Goal: Information Seeking & Learning: Check status

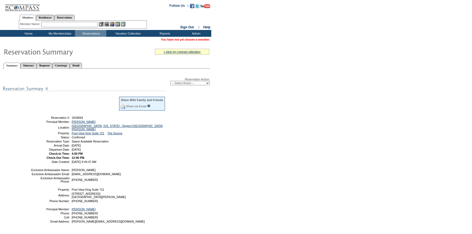
click at [85, 25] on input "text" at bounding box center [69, 24] width 57 height 5
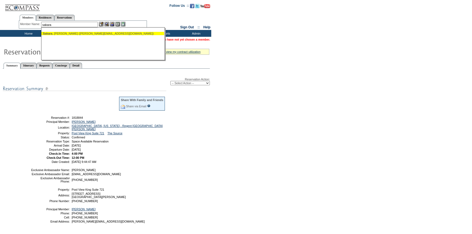
drag, startPoint x: 85, startPoint y: 34, endPoint x: 104, endPoint y: 31, distance: 19.1
click at [85, 34] on div "Sakara , Katherine (katherine.sakara@gmail.com)" at bounding box center [103, 33] width 120 height 3
type input "Sakara, Katherine (katherine.sakara@gmail.com)"
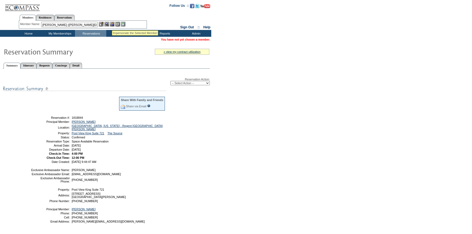
click at [112, 24] on img at bounding box center [112, 24] width 5 height 5
click at [107, 24] on img at bounding box center [106, 24] width 5 height 5
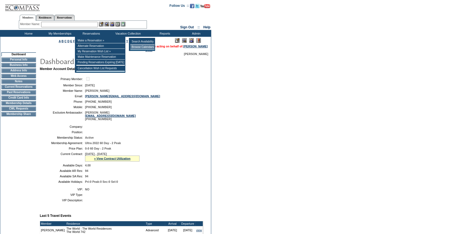
click at [137, 46] on td "Browse Calendars" at bounding box center [142, 46] width 24 height 5
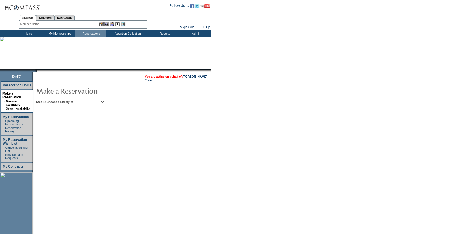
click at [101, 100] on select "Beach Leisure Metropolitan Mountain OIAL for Adventure OIAL for Couples OIAL fo…" at bounding box center [89, 102] width 31 height 4
select select "Mountain"
click at [83, 100] on select "Beach Leisure Metropolitan Mountain OIAL for Adventure OIAL for Couples OIAL fo…" at bounding box center [89, 102] width 31 height 4
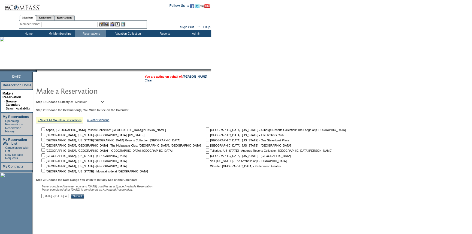
drag, startPoint x: 69, startPoint y: 121, endPoint x: 72, endPoint y: 122, distance: 3.6
click at [70, 121] on link "» Select All Mountain Destinations" at bounding box center [60, 120] width 44 height 3
checkbox input "true"
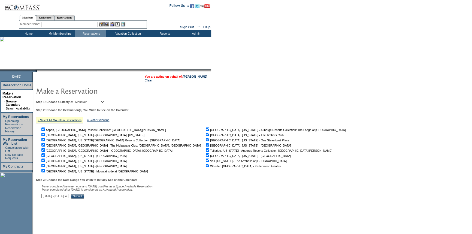
checkbox input "true"
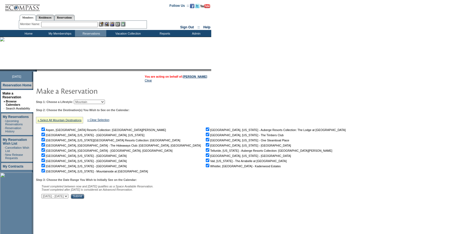
checkbox input "true"
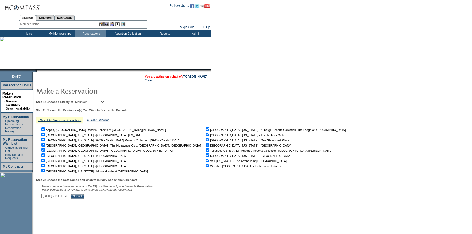
checkbox input "true"
click at [68, 196] on select "October 1, 2025 - November 15, 2025 November 16, 2025 - December 30, 2025 Decem…" at bounding box center [54, 196] width 27 height 4
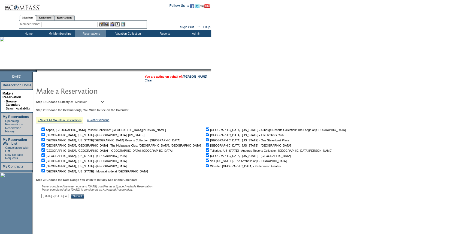
select select "11/16/2025|12/30/2025"
click at [44, 195] on select "October 1, 2025 - November 15, 2025 November 16, 2025 - December 30, 2025 Decem…" at bounding box center [54, 196] width 27 height 4
click at [84, 196] on input "Submit" at bounding box center [77, 196] width 13 height 5
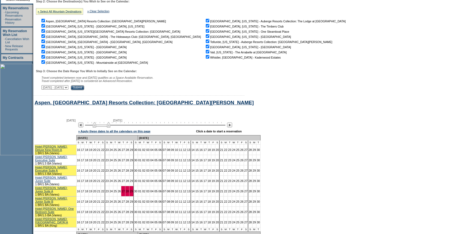
click at [106, 141] on td "Nov 2025" at bounding box center [107, 137] width 61 height 5
drag, startPoint x: 112, startPoint y: 127, endPoint x: 116, endPoint y: 128, distance: 5.0
click at [116, 128] on img at bounding box center [107, 124] width 18 height 5
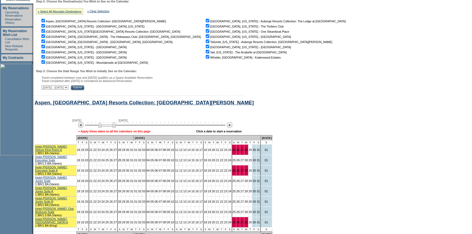
click at [104, 133] on link "» Apply these dates to all the calendars on this page" at bounding box center [114, 131] width 72 height 3
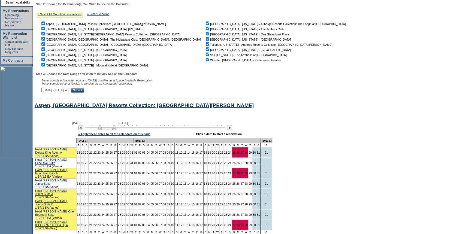
scroll to position [92, 0]
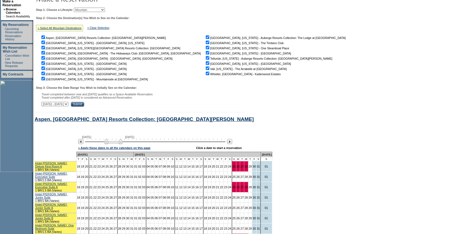
drag, startPoint x: 117, startPoint y: 144, endPoint x: 124, endPoint y: 144, distance: 6.5
click at [122, 144] on img at bounding box center [114, 141] width 18 height 5
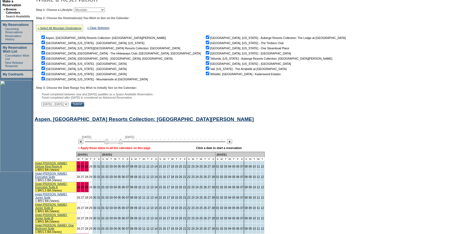
click at [122, 150] on link "» Apply these dates to all the calendars on this page" at bounding box center [114, 147] width 72 height 3
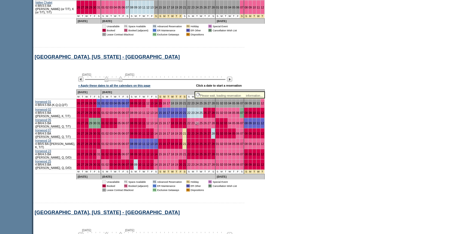
scroll to position [861, 0]
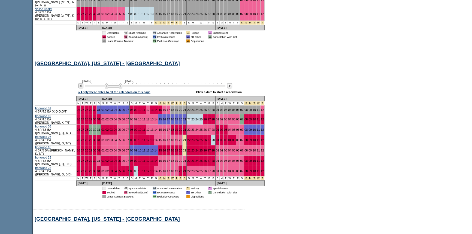
click at [187, 118] on link "22" at bounding box center [188, 119] width 3 height 3
